Goal: Task Accomplishment & Management: Use online tool/utility

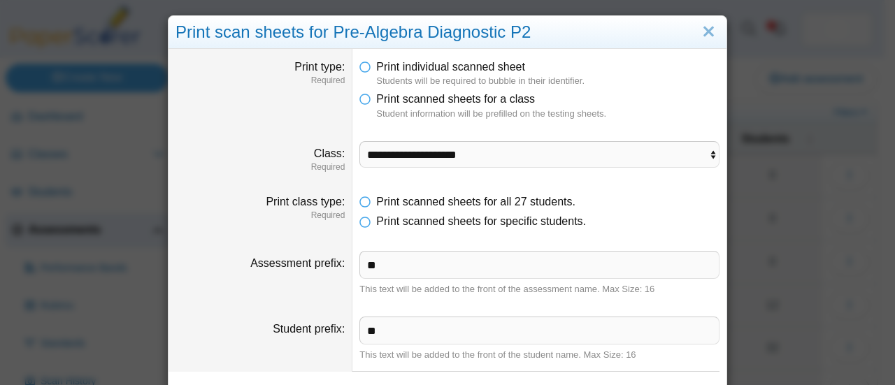
select select "**********"
click at [703, 31] on link "Close" at bounding box center [708, 32] width 22 height 24
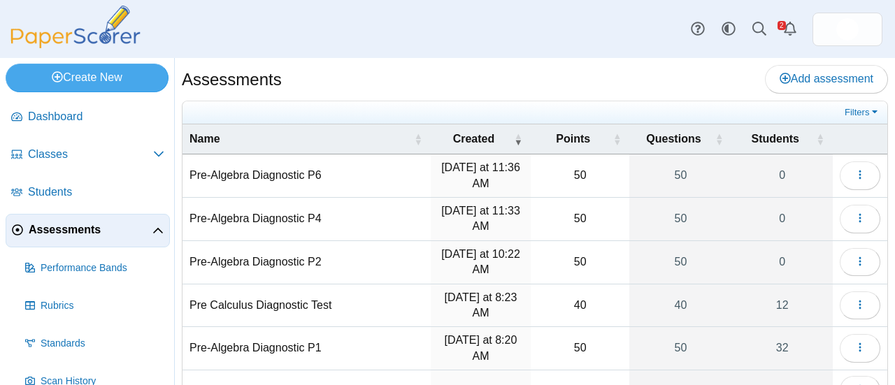
click at [482, 82] on div "Assessments Add assessment" at bounding box center [535, 80] width 706 height 31
click at [500, 82] on div "Assessments Add assessment" at bounding box center [535, 80] width 706 height 31
click at [36, 158] on span "Classes" at bounding box center [90, 154] width 125 height 15
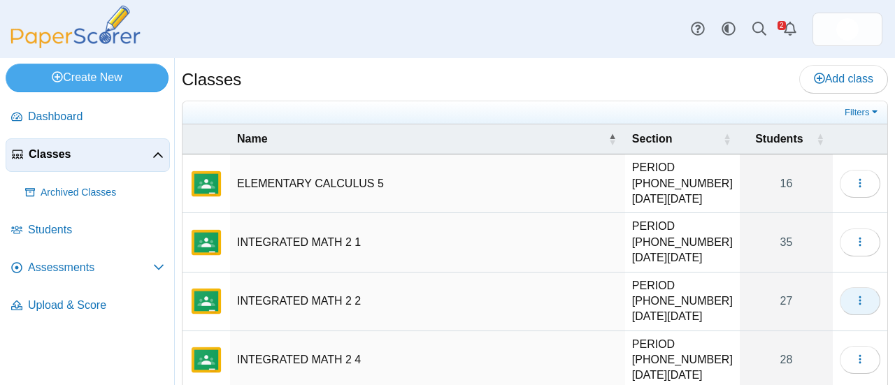
click at [854, 295] on icon "button" at bounding box center [859, 300] width 11 height 11
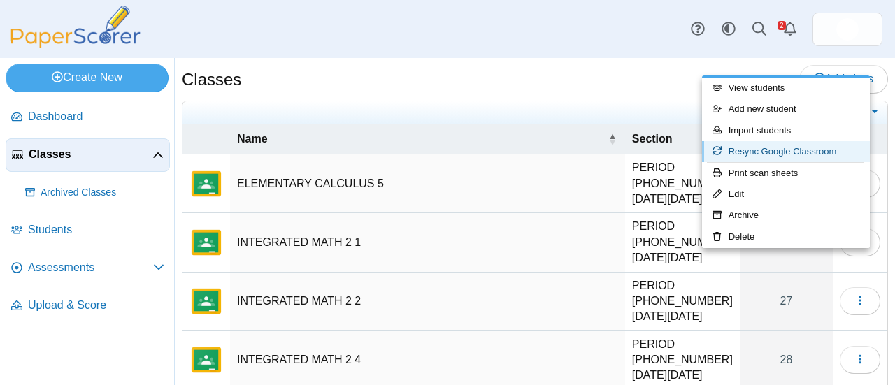
click at [756, 152] on link "Resync Google Classroom" at bounding box center [786, 151] width 168 height 21
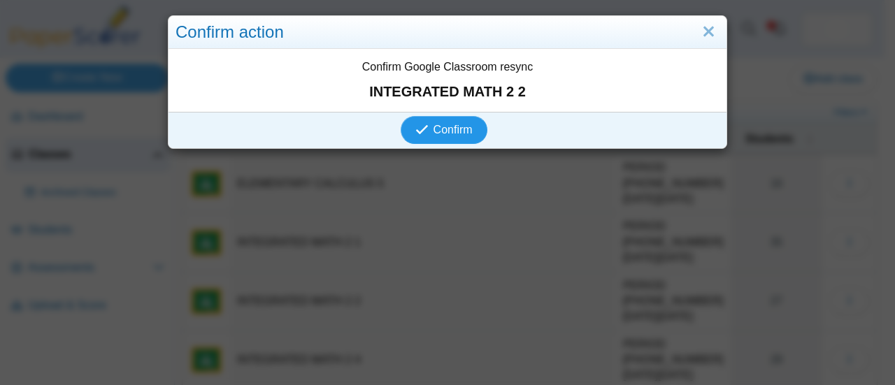
click at [449, 130] on span "Confirm" at bounding box center [452, 130] width 39 height 12
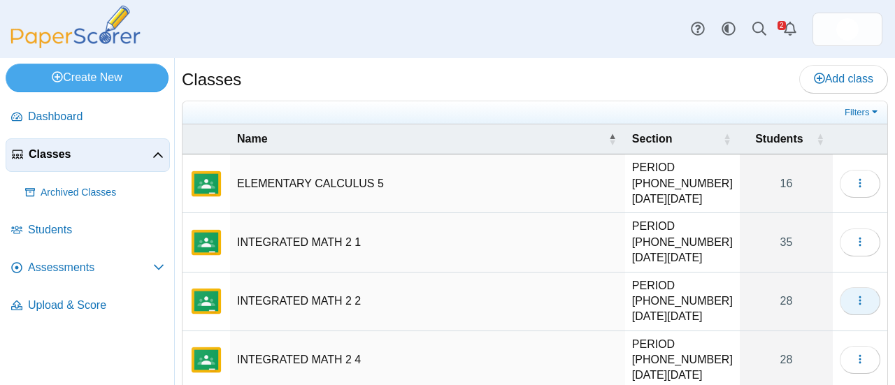
click at [853, 287] on button "button" at bounding box center [859, 301] width 41 height 28
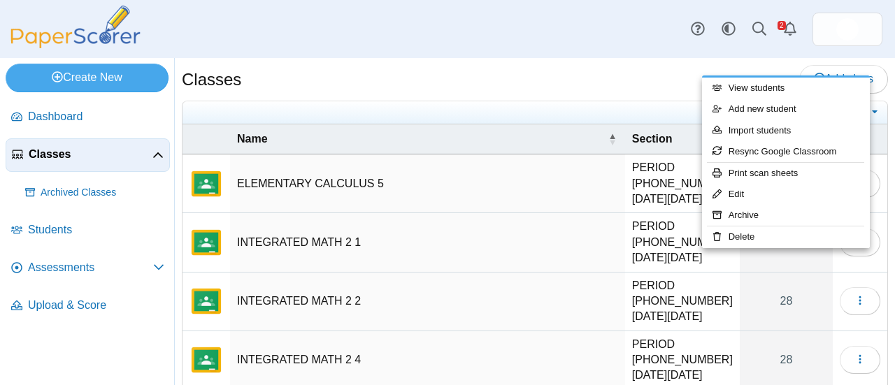
click at [479, 77] on div "Classes Add class" at bounding box center [535, 80] width 706 height 31
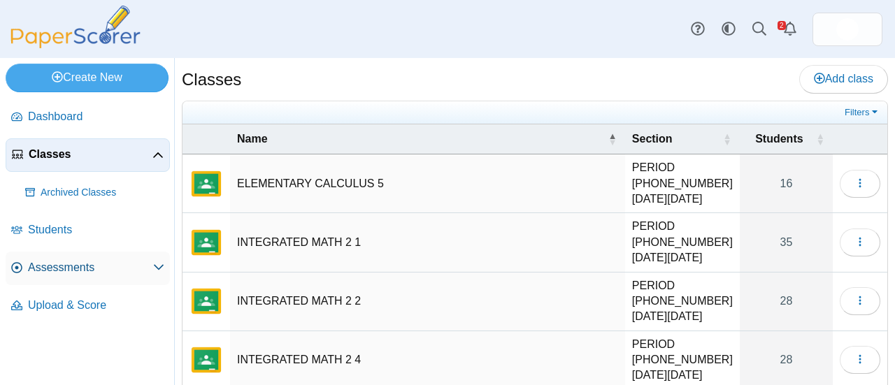
click at [59, 272] on span "Assessments" at bounding box center [90, 267] width 125 height 15
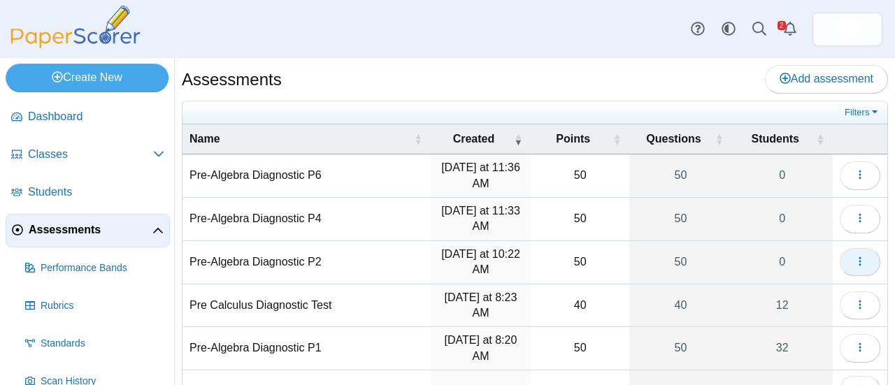
click at [854, 259] on icon "button" at bounding box center [859, 261] width 11 height 11
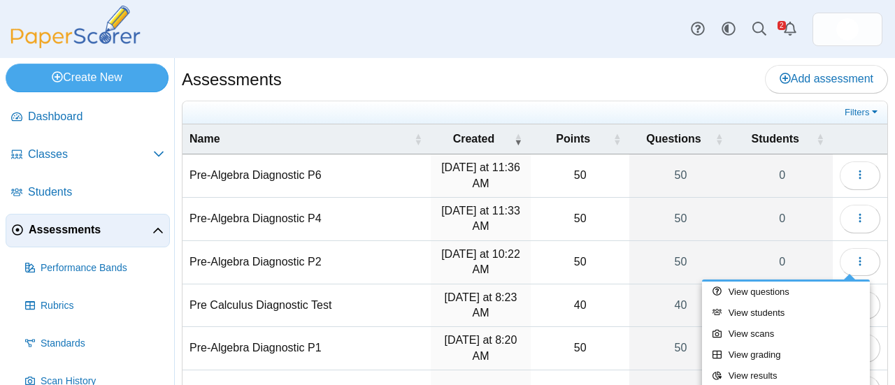
drag, startPoint x: 825, startPoint y: 307, endPoint x: 609, endPoint y: 83, distance: 310.4
click at [609, 83] on div "Assessments Add assessment" at bounding box center [535, 80] width 706 height 31
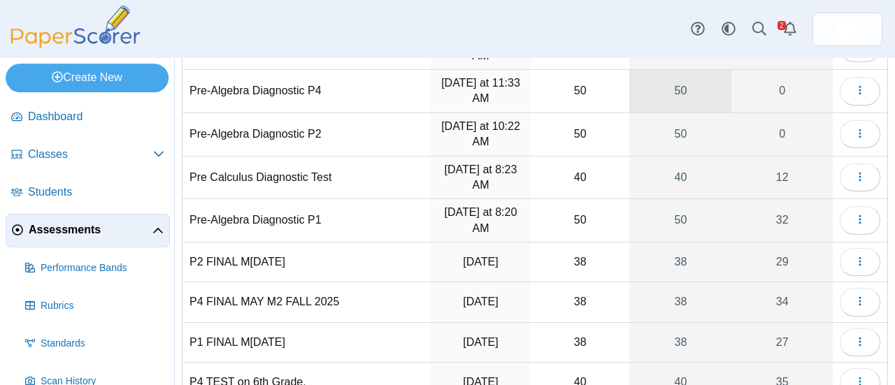
scroll to position [127, 0]
click at [854, 129] on icon "button" at bounding box center [859, 134] width 11 height 11
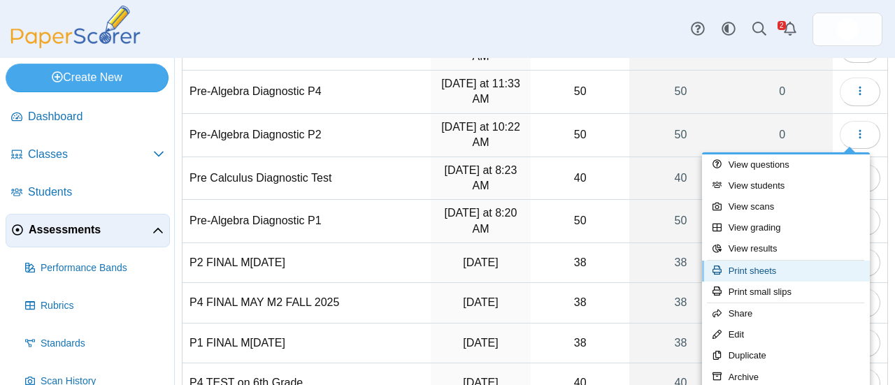
click at [758, 266] on link "Print sheets" at bounding box center [786, 271] width 168 height 21
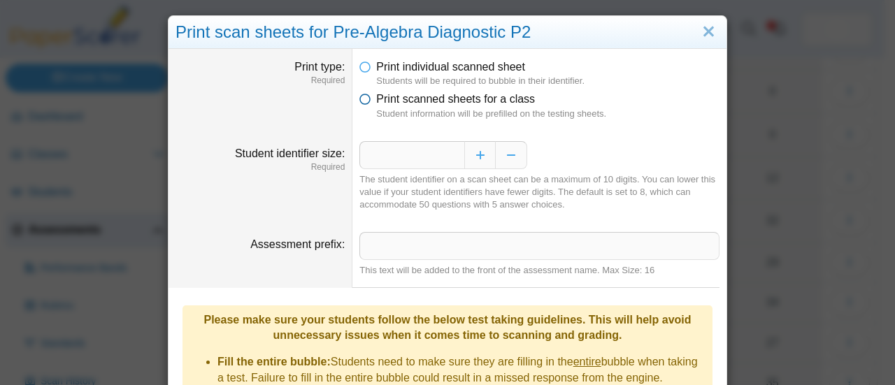
click at [359, 101] on icon at bounding box center [364, 97] width 11 height 10
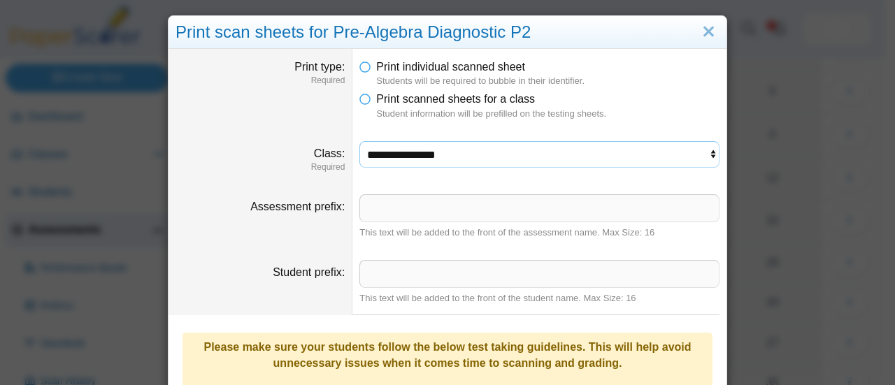
click at [662, 152] on select "**********" at bounding box center [539, 154] width 360 height 27
select select "**********"
click at [359, 141] on select "**********" at bounding box center [539, 154] width 360 height 27
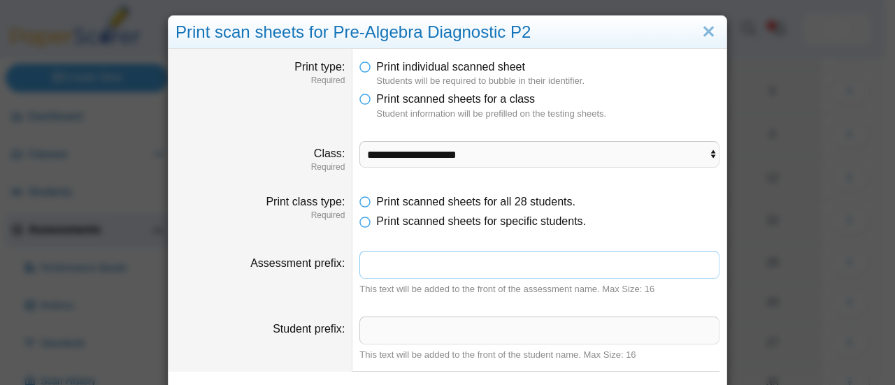
click at [411, 263] on input "Assessment prefix" at bounding box center [539, 265] width 360 height 28
type input "**"
click at [384, 335] on input "Student prefix" at bounding box center [539, 331] width 360 height 28
type input "**"
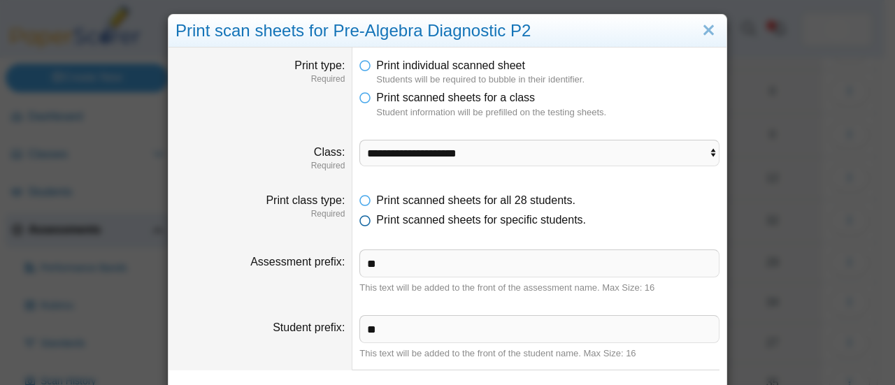
click at [359, 220] on icon at bounding box center [364, 217] width 11 height 10
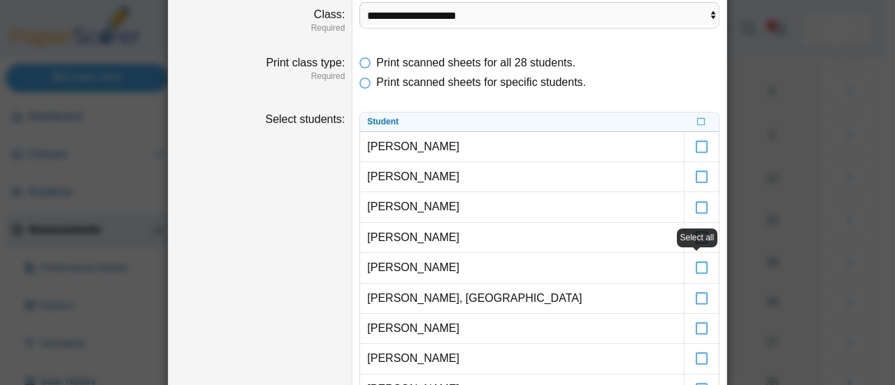
scroll to position [150, 0]
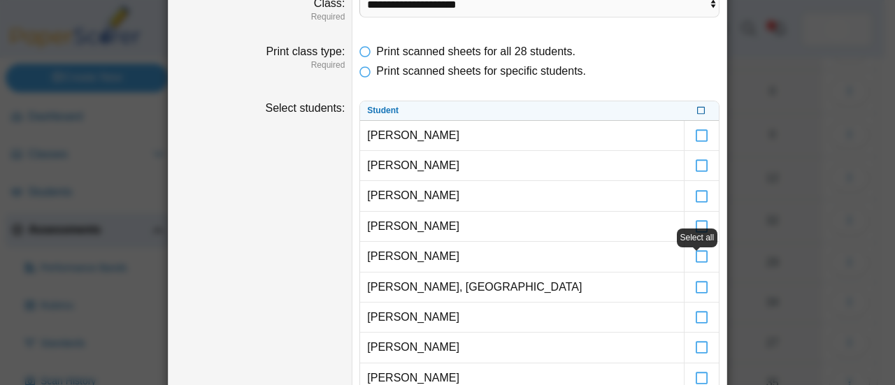
click at [697, 107] on icon at bounding box center [701, 110] width 8 height 8
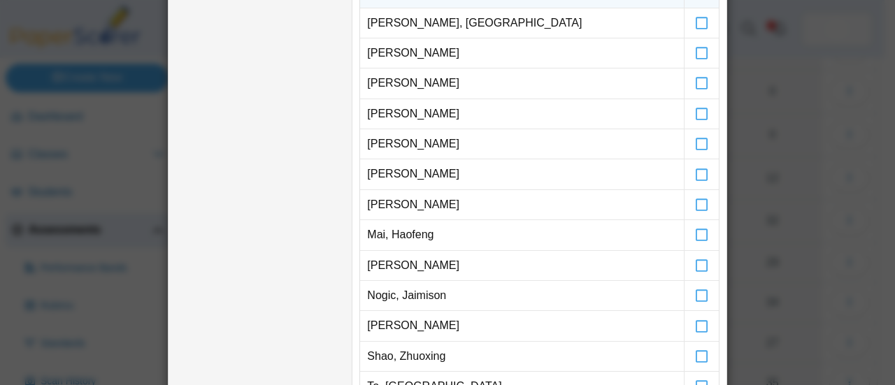
scroll to position [419, 0]
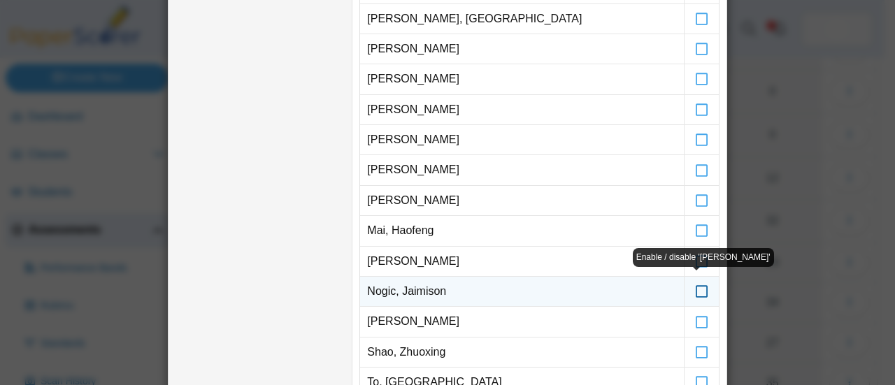
click at [699, 280] on icon at bounding box center [702, 285] width 14 height 13
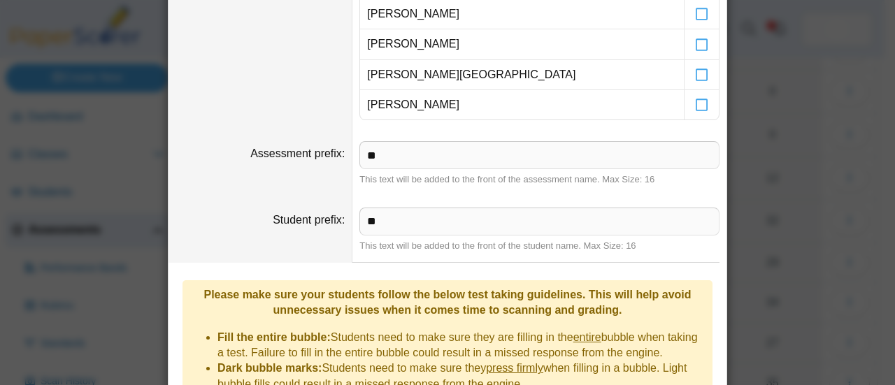
scroll to position [1196, 0]
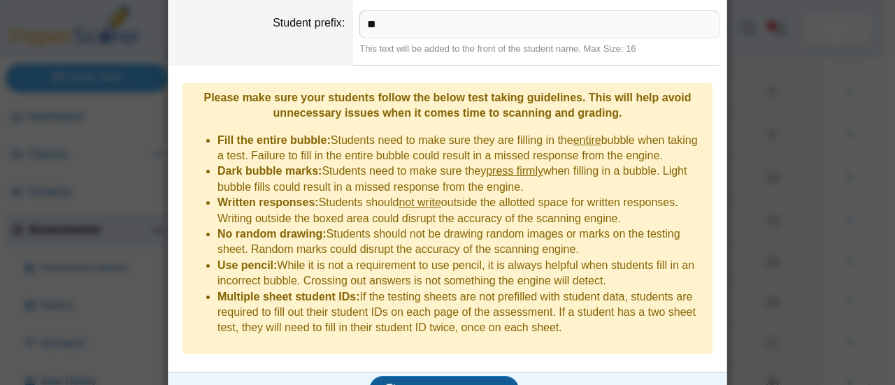
click at [425, 384] on span "Generate scan sheets" at bounding box center [444, 390] width 121 height 12
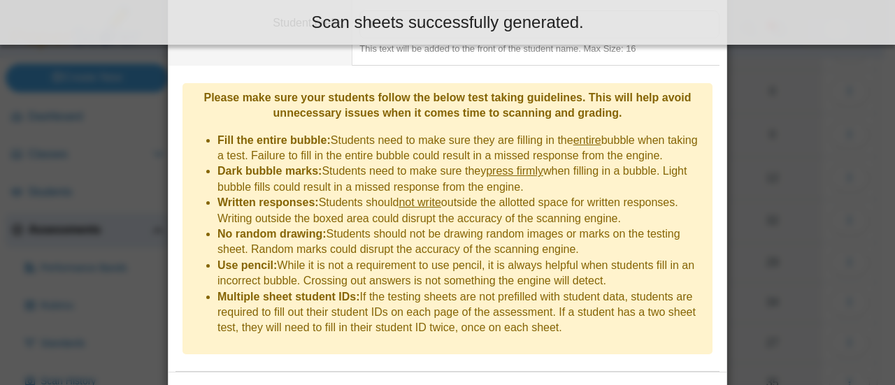
scroll to position [1308, 0]
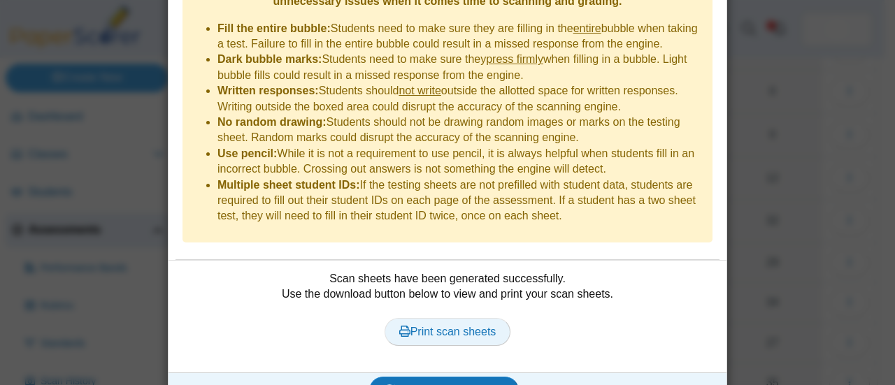
click at [433, 326] on span "Print scan sheets" at bounding box center [447, 332] width 97 height 12
